Goal: Task Accomplishment & Management: Use online tool/utility

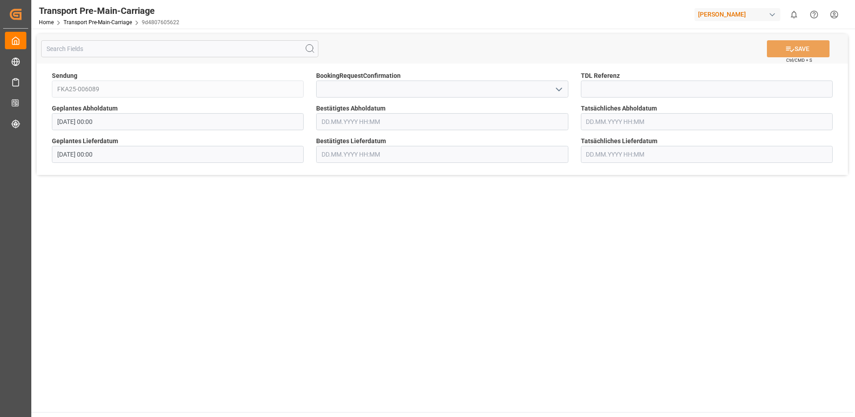
click at [375, 124] on input "text" at bounding box center [442, 121] width 252 height 17
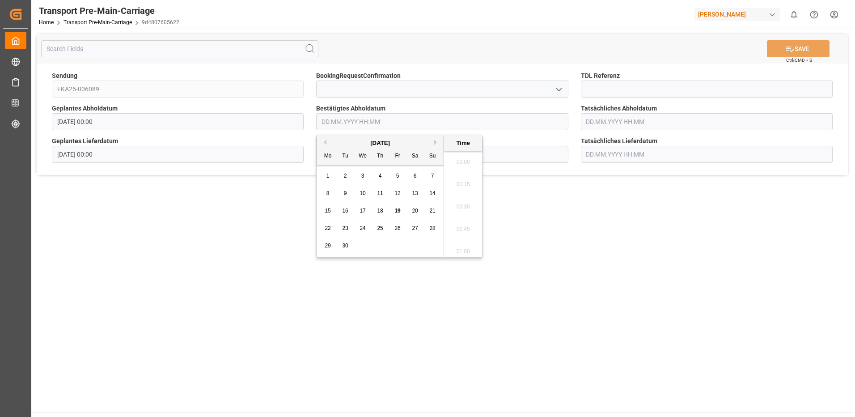
scroll to position [1210, 0]
click at [395, 227] on span "26" at bounding box center [397, 228] width 6 height 6
click at [466, 163] on li "12:00" at bounding box center [463, 159] width 38 height 22
type input "26.09.2025 12:00"
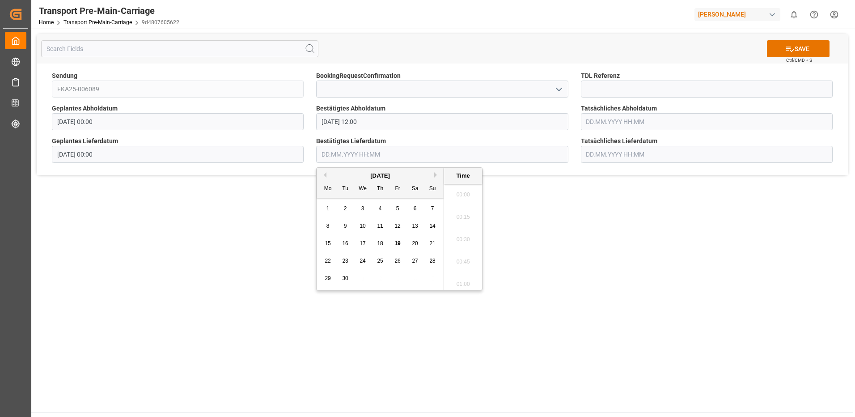
click at [462, 153] on input "text" at bounding box center [442, 154] width 252 height 17
click at [329, 277] on span "29" at bounding box center [327, 278] width 6 height 6
click at [466, 195] on li "13:30" at bounding box center [463, 192] width 38 height 22
type input "29.09.2025 13:30"
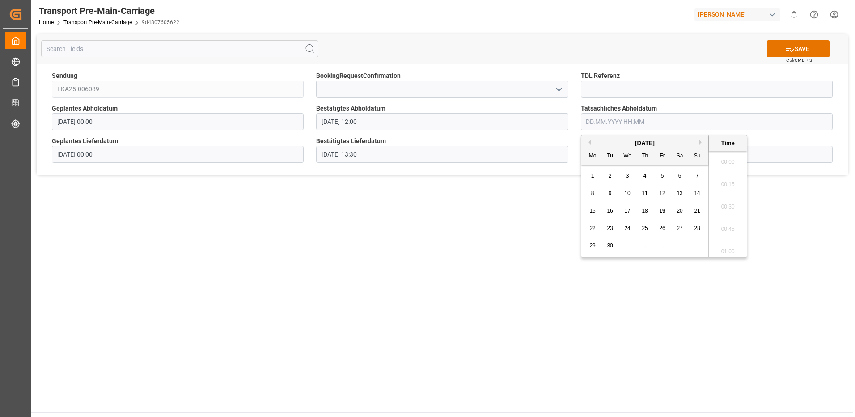
click at [657, 122] on input "text" at bounding box center [707, 121] width 252 height 17
click at [665, 228] on div "26" at bounding box center [662, 228] width 11 height 11
click at [727, 160] on li "12:30" at bounding box center [727, 159] width 38 height 22
type input "26.09.2025 12:30"
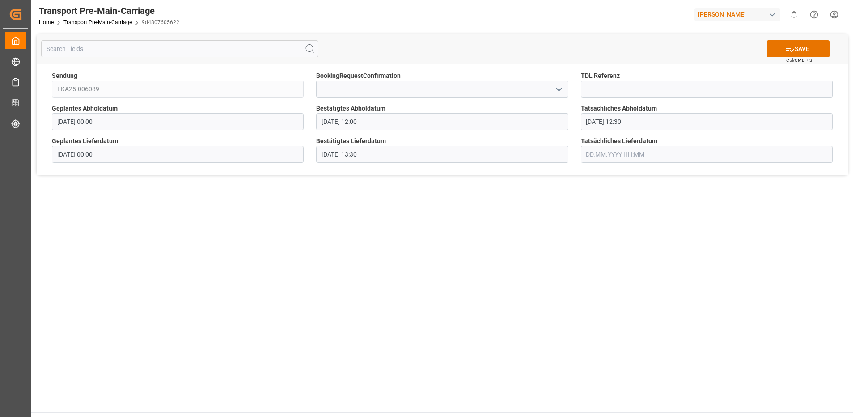
click at [730, 155] on input "text" at bounding box center [707, 154] width 252 height 17
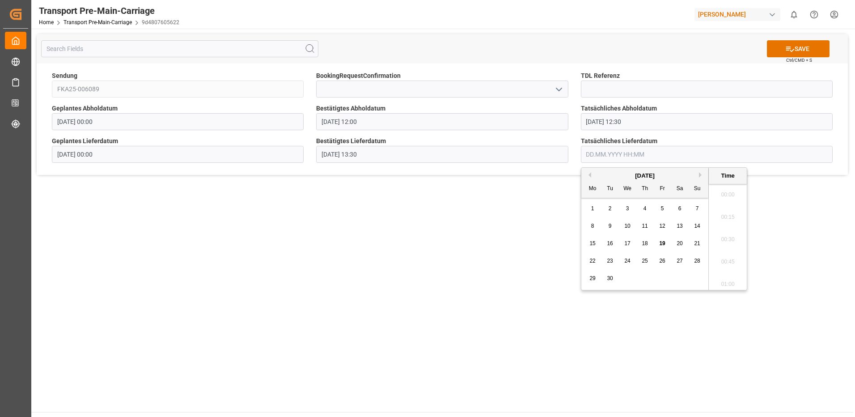
scroll to position [1210, 0]
click at [589, 278] on span "29" at bounding box center [592, 278] width 6 height 6
click at [730, 213] on li "13:45" at bounding box center [727, 214] width 38 height 22
type input "29.09.2025 13:45"
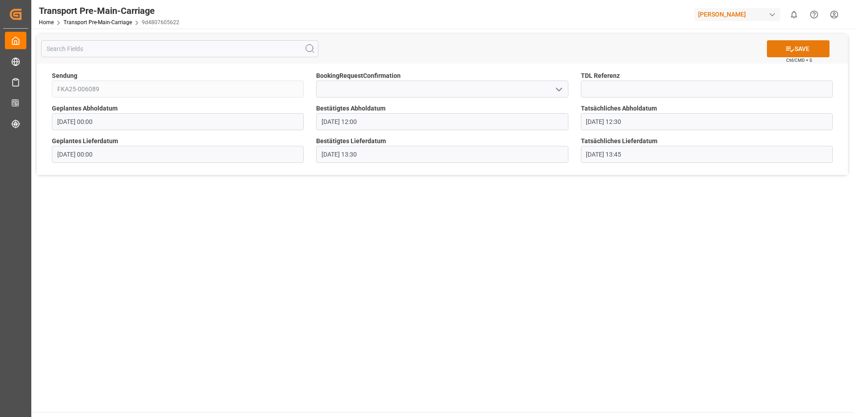
click at [809, 47] on button "SAVE" at bounding box center [798, 48] width 63 height 17
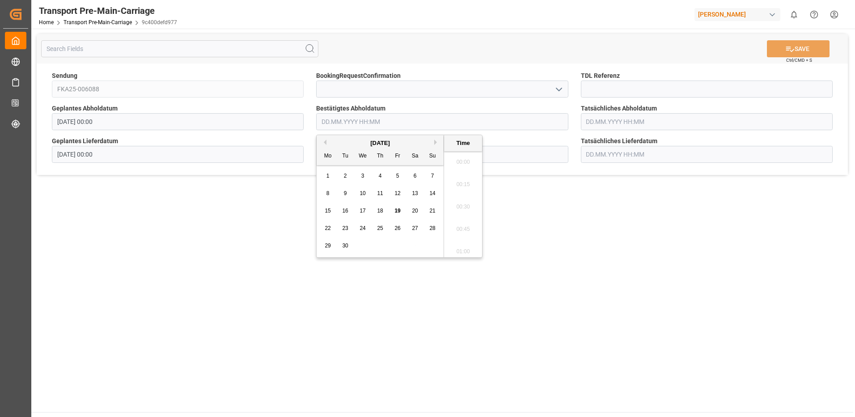
click at [371, 119] on input "text" at bounding box center [442, 121] width 252 height 17
click at [396, 227] on span "26" at bounding box center [397, 228] width 6 height 6
click at [460, 160] on li "14:00" at bounding box center [463, 159] width 38 height 22
type input "[DATE] 14:00"
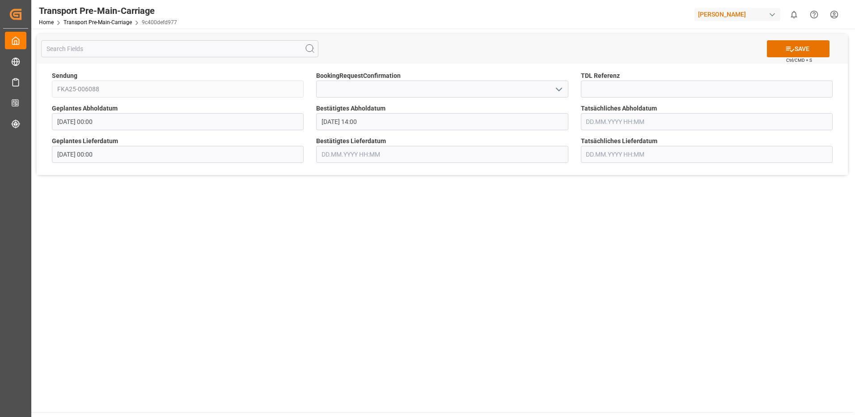
click at [362, 157] on input "text" at bounding box center [442, 154] width 252 height 17
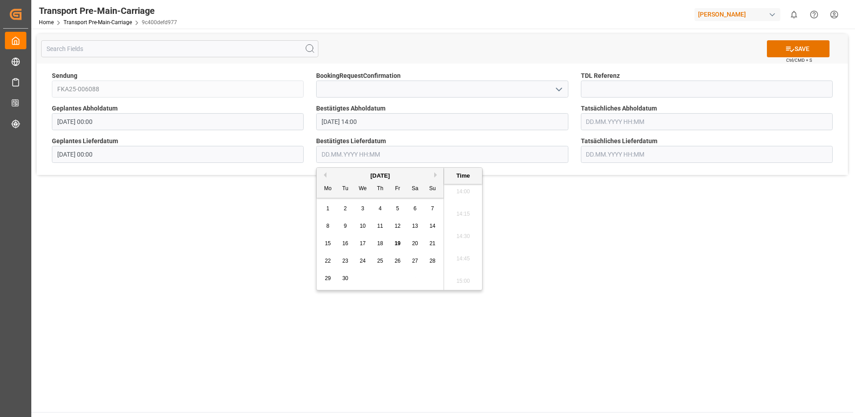
click at [326, 277] on span "29" at bounding box center [327, 278] width 6 height 6
click at [470, 194] on li "12:00" at bounding box center [463, 192] width 38 height 22
type input "[DATE] 12:00"
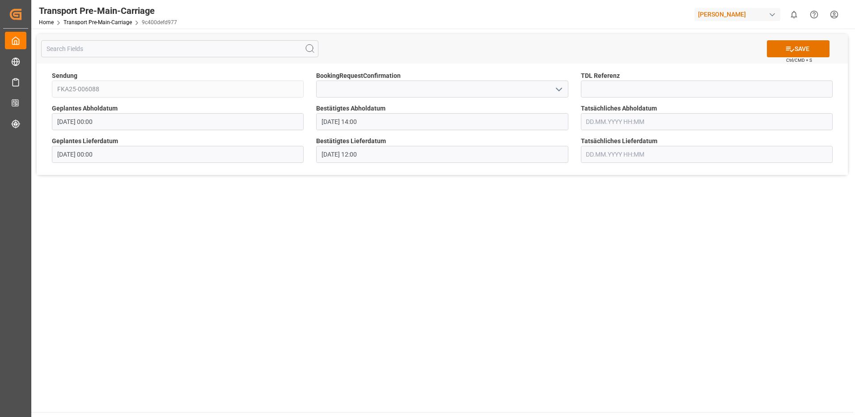
click at [634, 122] on input "text" at bounding box center [707, 121] width 252 height 17
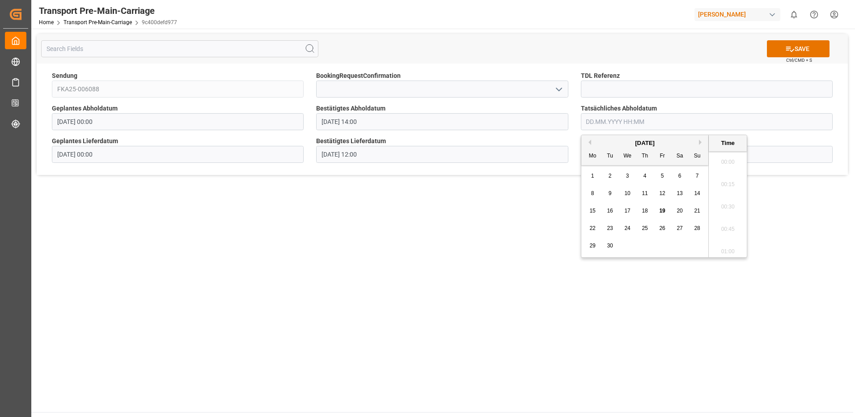
scroll to position [1255, 0]
click at [665, 230] on div "26" at bounding box center [662, 228] width 11 height 11
click at [737, 161] on li "14:00" at bounding box center [727, 159] width 38 height 22
type input "[DATE] 14:00"
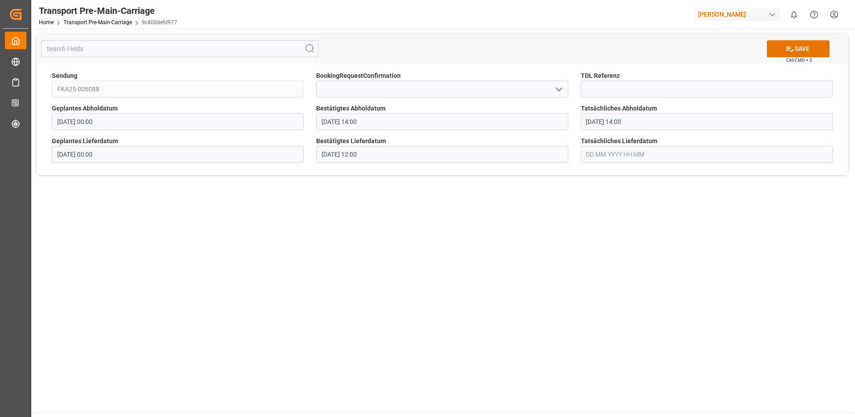
click at [672, 155] on input "text" at bounding box center [707, 154] width 252 height 17
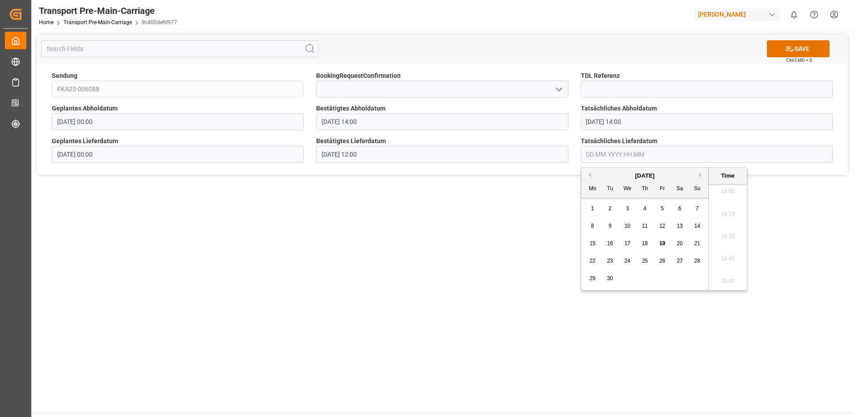
click at [590, 279] on span "29" at bounding box center [592, 278] width 6 height 6
click at [728, 195] on li "12:00" at bounding box center [727, 192] width 38 height 22
type input "[DATE] 12:00"
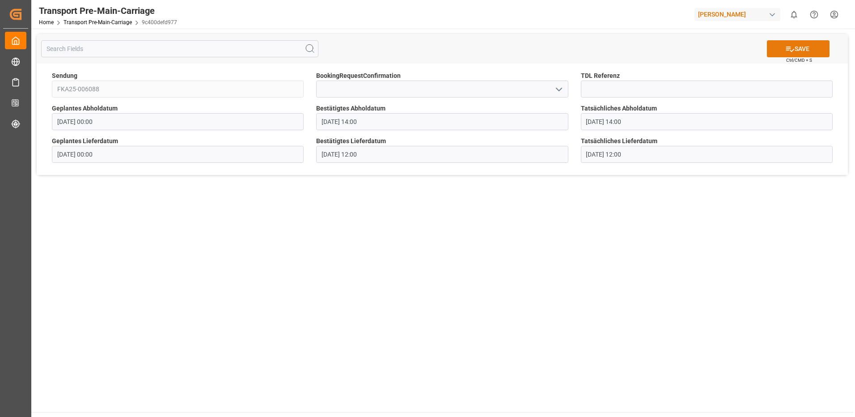
click at [809, 51] on button "SAVE" at bounding box center [798, 48] width 63 height 17
